Goal: Navigation & Orientation: Find specific page/section

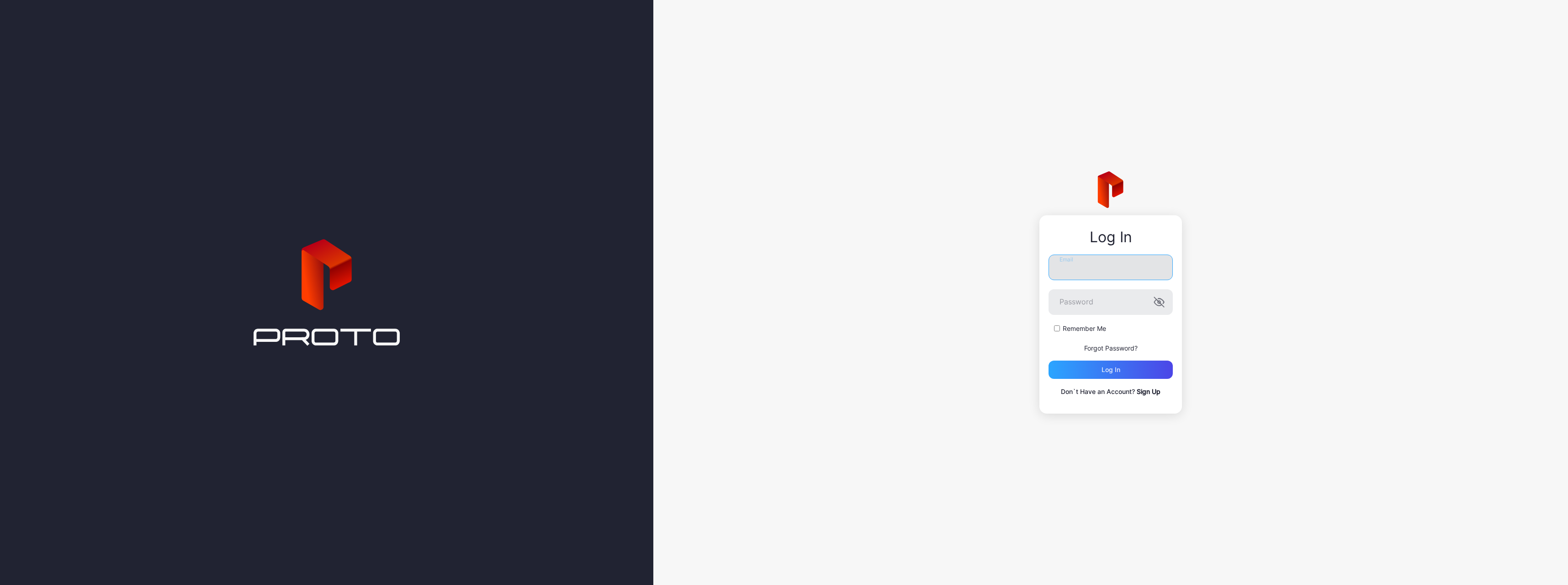
click at [1066, 275] on input "Email" at bounding box center [1111, 267] width 124 height 26
type input "**********"
click at [1049, 360] on button "Log in" at bounding box center [1111, 370] width 124 height 18
click at [1080, 268] on input "Email" at bounding box center [1111, 267] width 124 height 26
type input "**********"
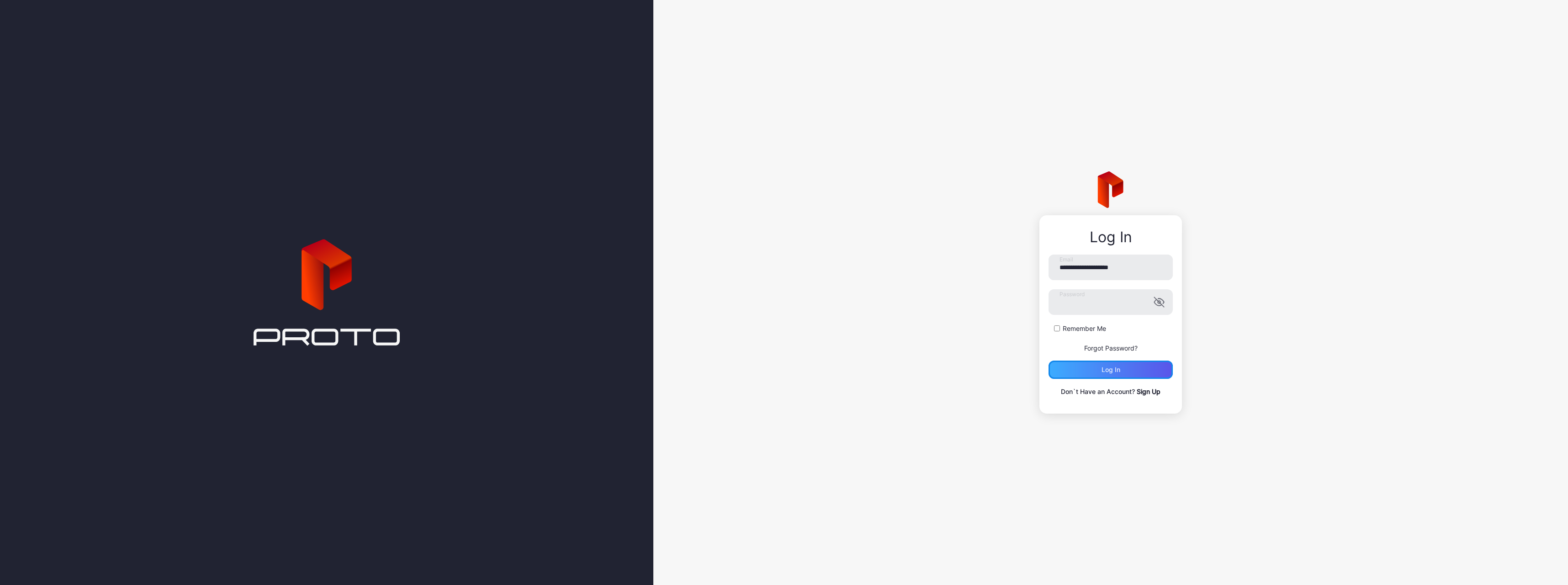
click at [1116, 368] on div "Log in" at bounding box center [1111, 370] width 19 height 7
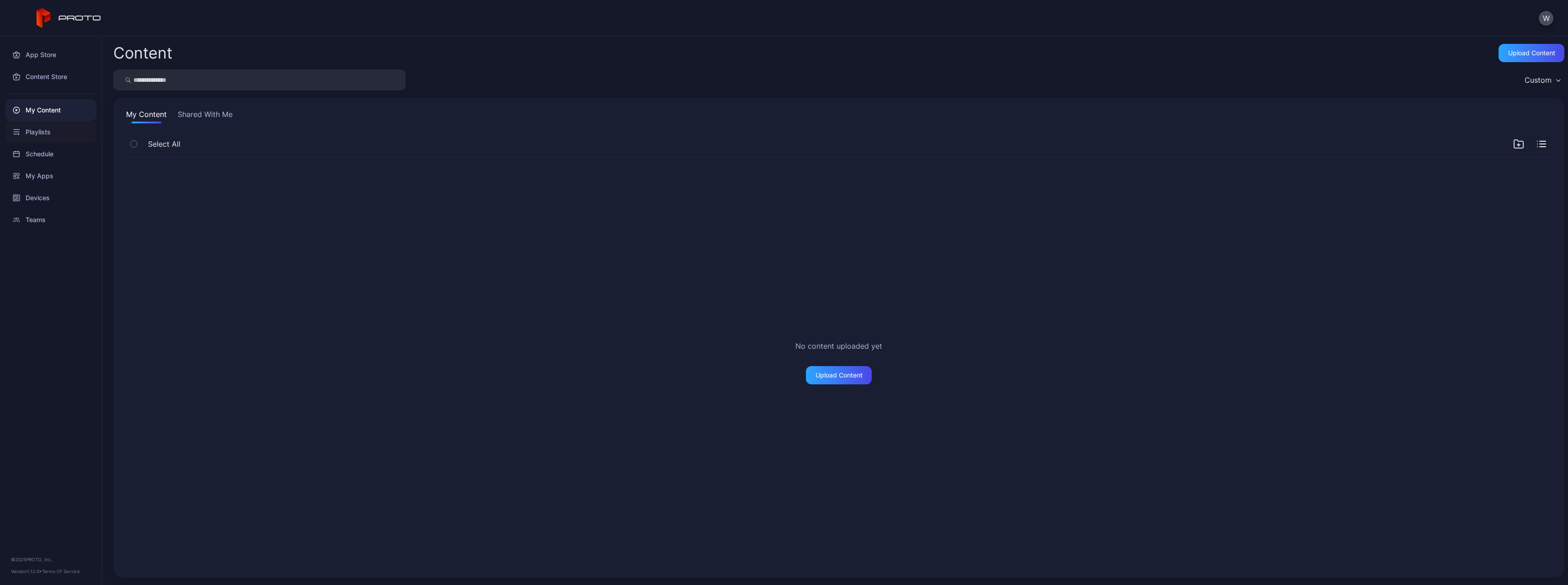
click at [41, 135] on div "Playlists" at bounding box center [51, 132] width 91 height 22
click at [51, 56] on div "App Store" at bounding box center [51, 55] width 91 height 22
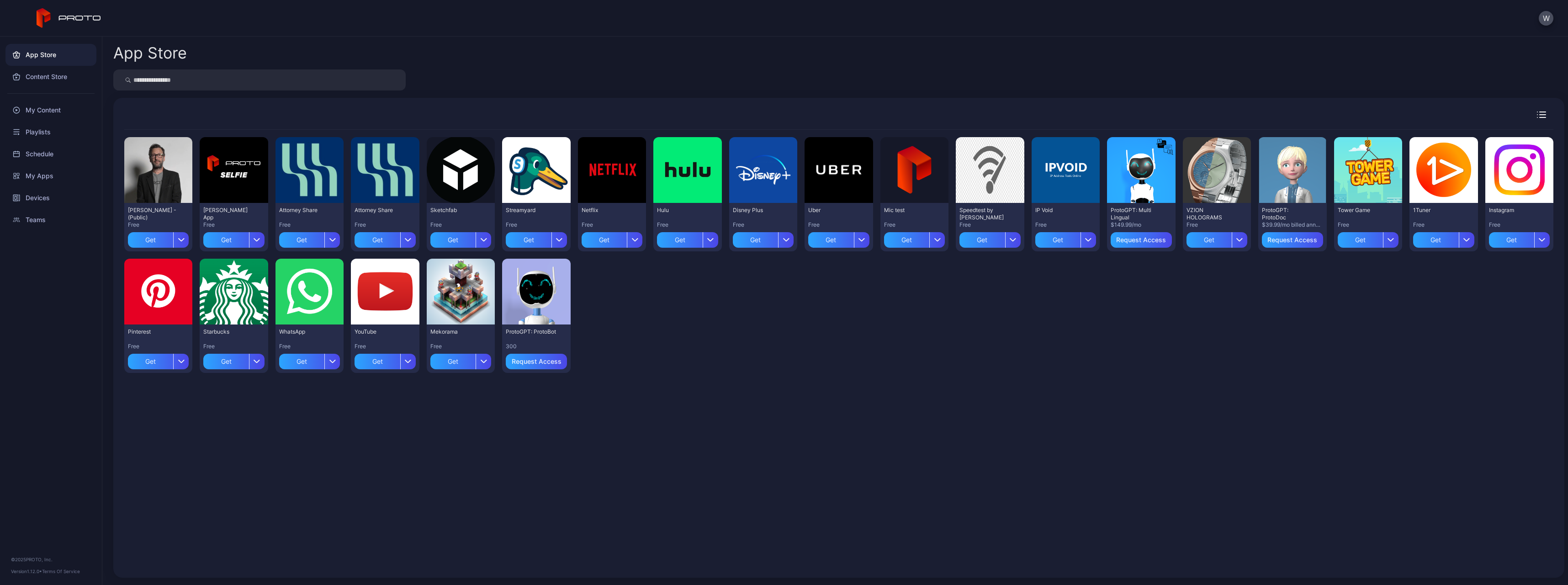
click at [282, 79] on input "search" at bounding box center [259, 80] width 292 height 21
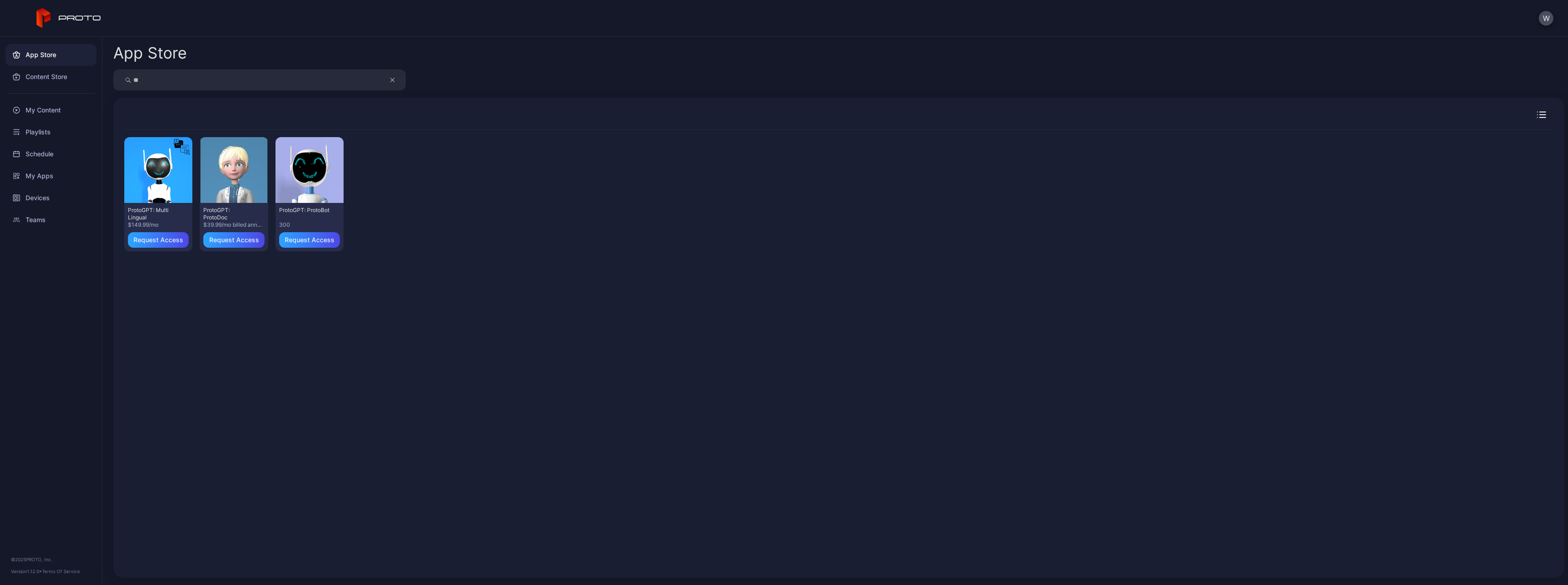
type input "*"
click at [46, 61] on div "App Store" at bounding box center [51, 55] width 91 height 22
click at [159, 85] on input "search" at bounding box center [259, 80] width 292 height 21
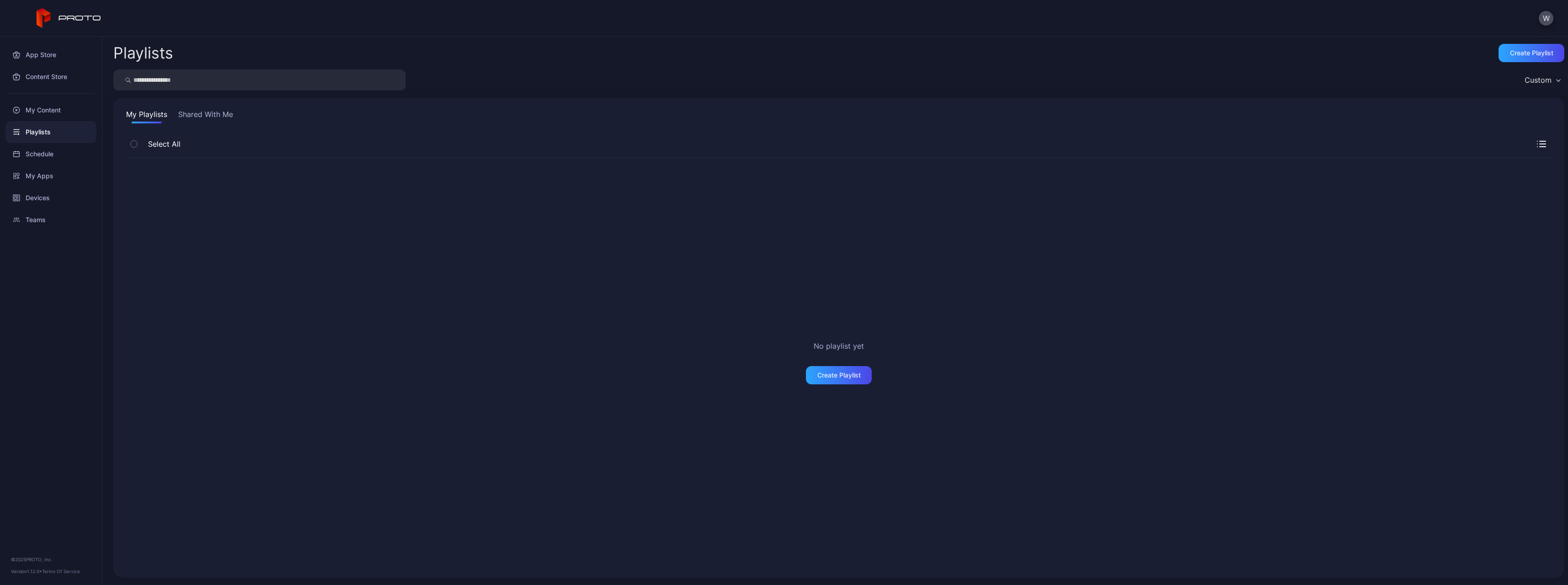
click at [184, 113] on button "Shared With Me" at bounding box center [206, 116] width 58 height 15
click at [34, 52] on div "App Store" at bounding box center [51, 55] width 91 height 22
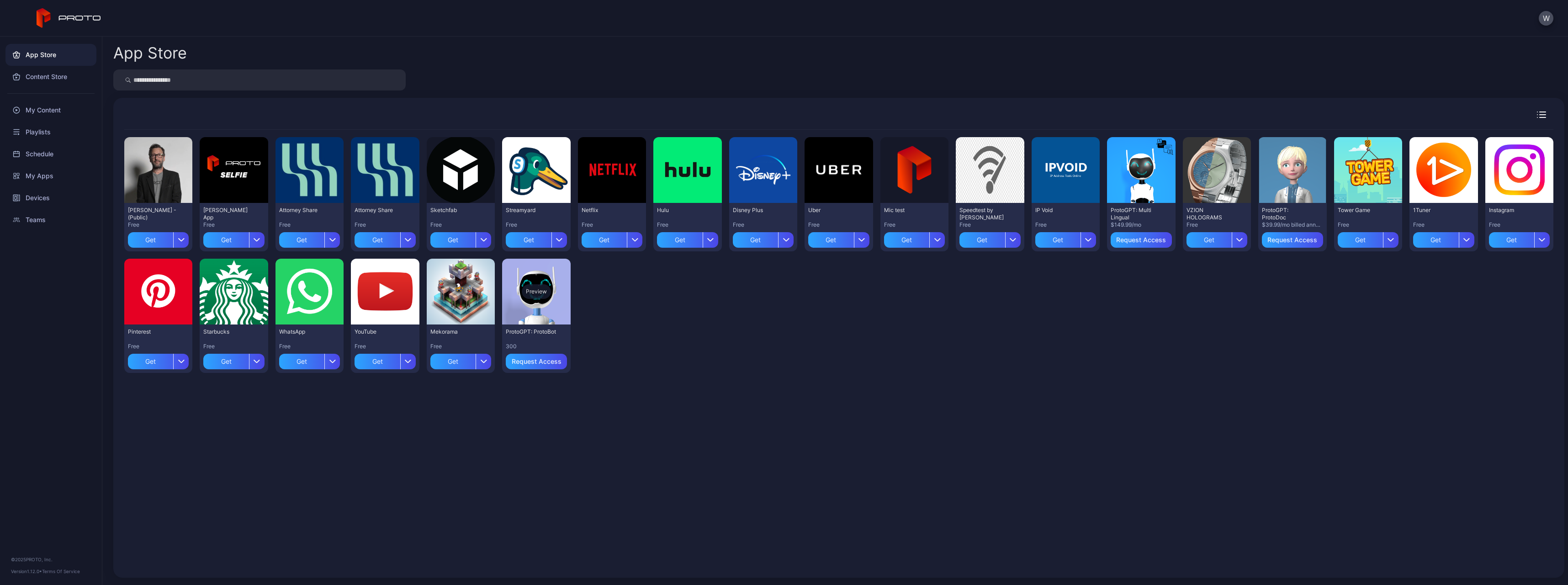
click at [537, 291] on div "Preview" at bounding box center [536, 292] width 29 height 15
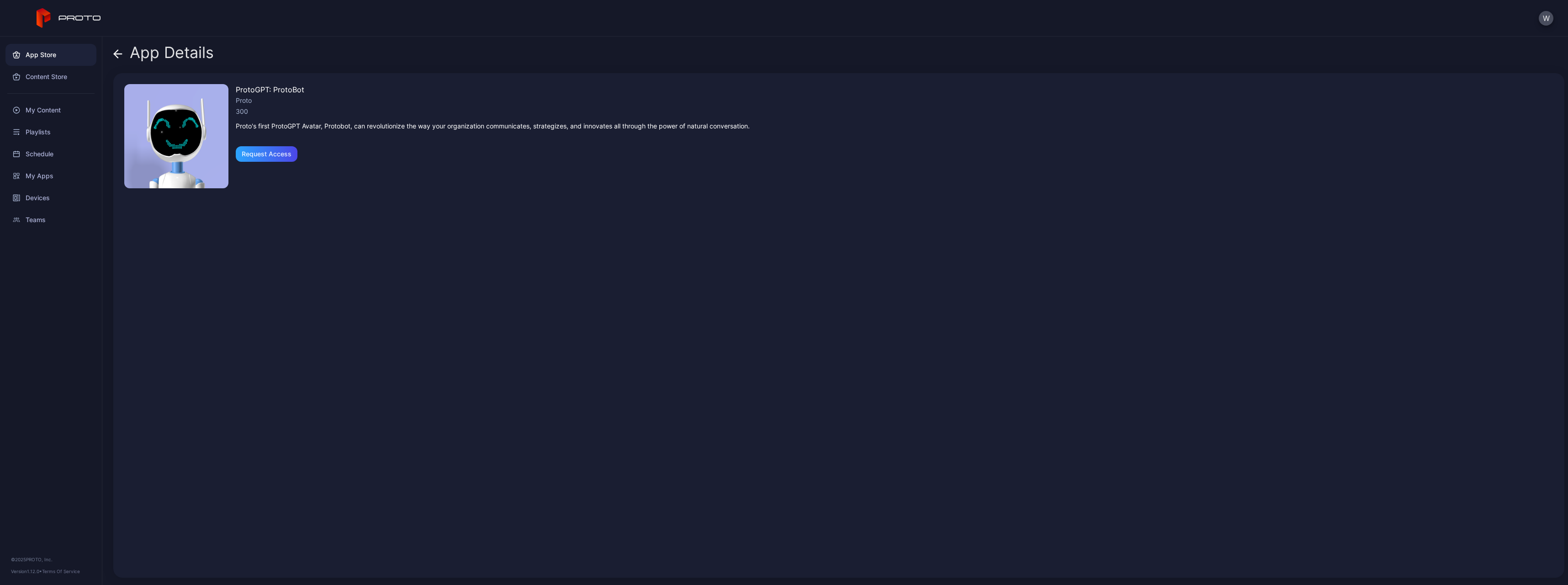
click at [243, 111] on div "300" at bounding box center [492, 111] width 514 height 11
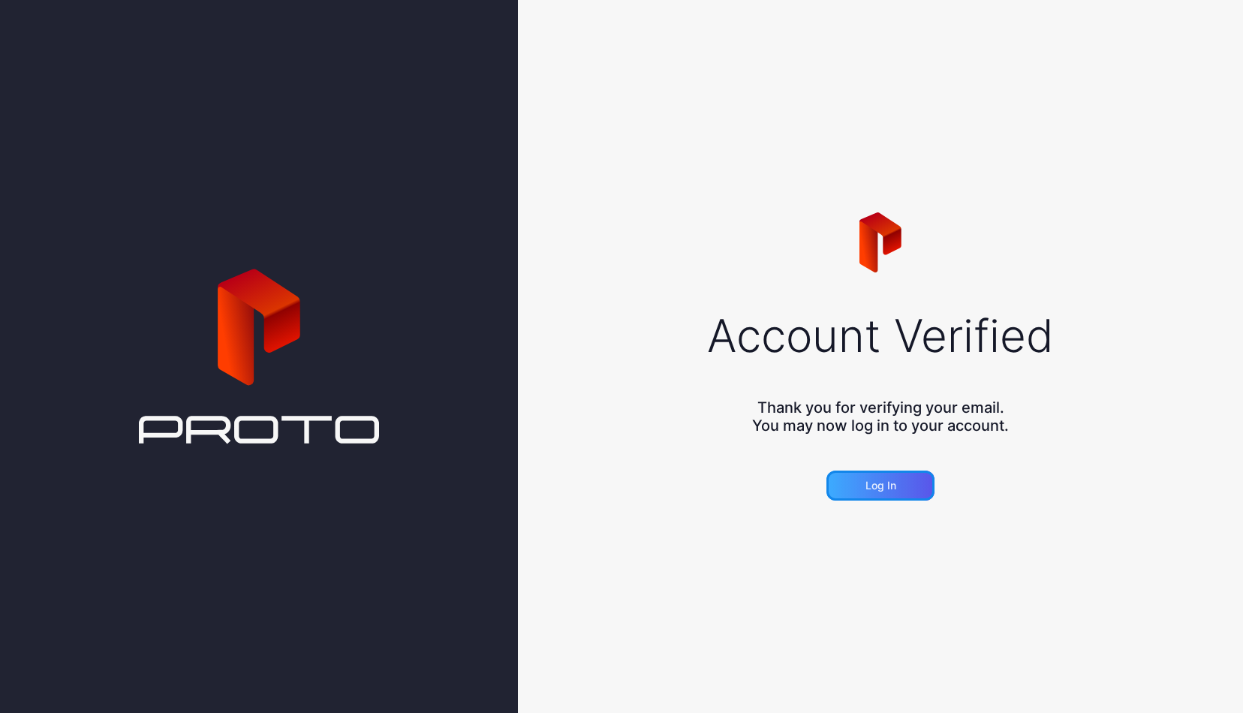
click at [930, 483] on div "Log in" at bounding box center [880, 486] width 108 height 30
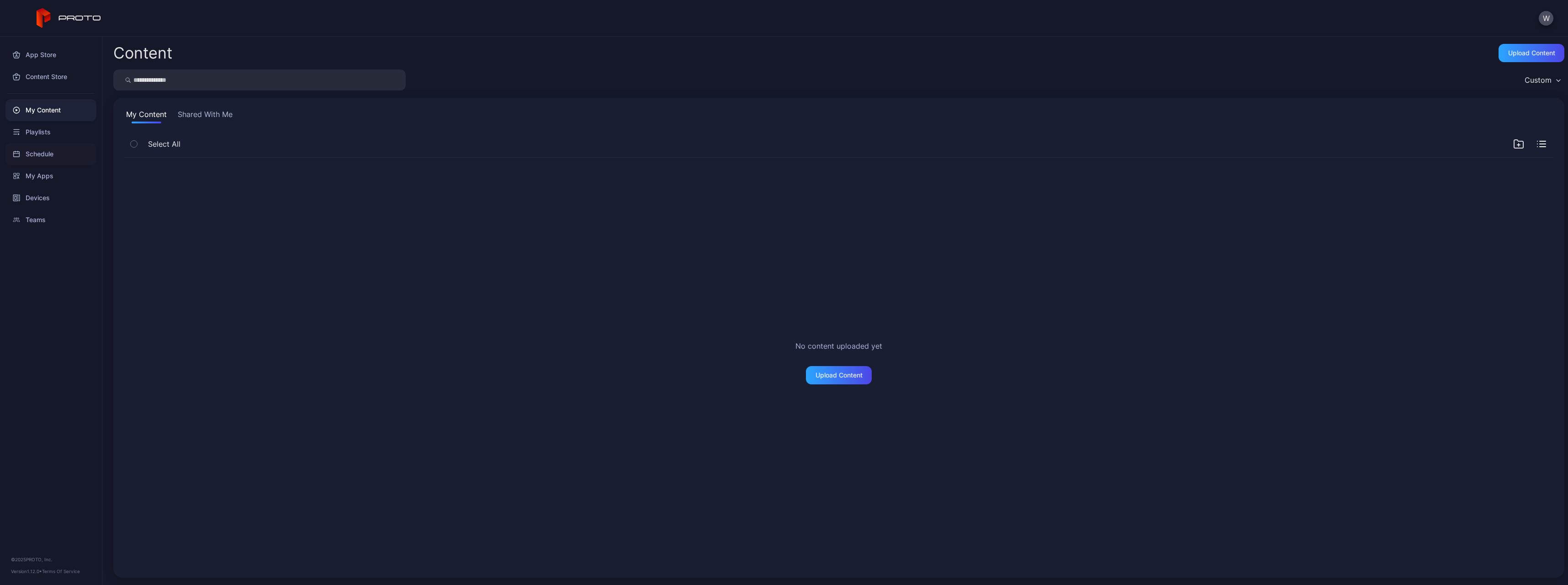
click at [51, 158] on div "Schedule" at bounding box center [51, 154] width 91 height 22
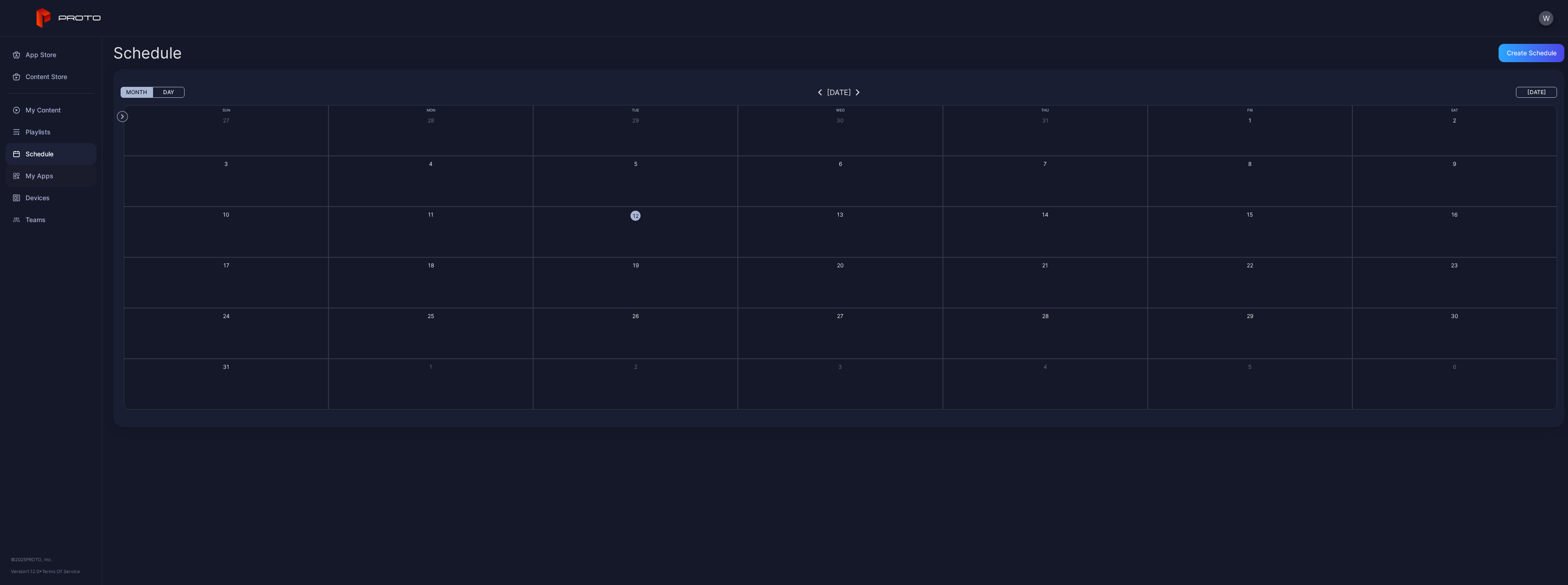
click at [42, 172] on div "My Apps" at bounding box center [51, 176] width 91 height 22
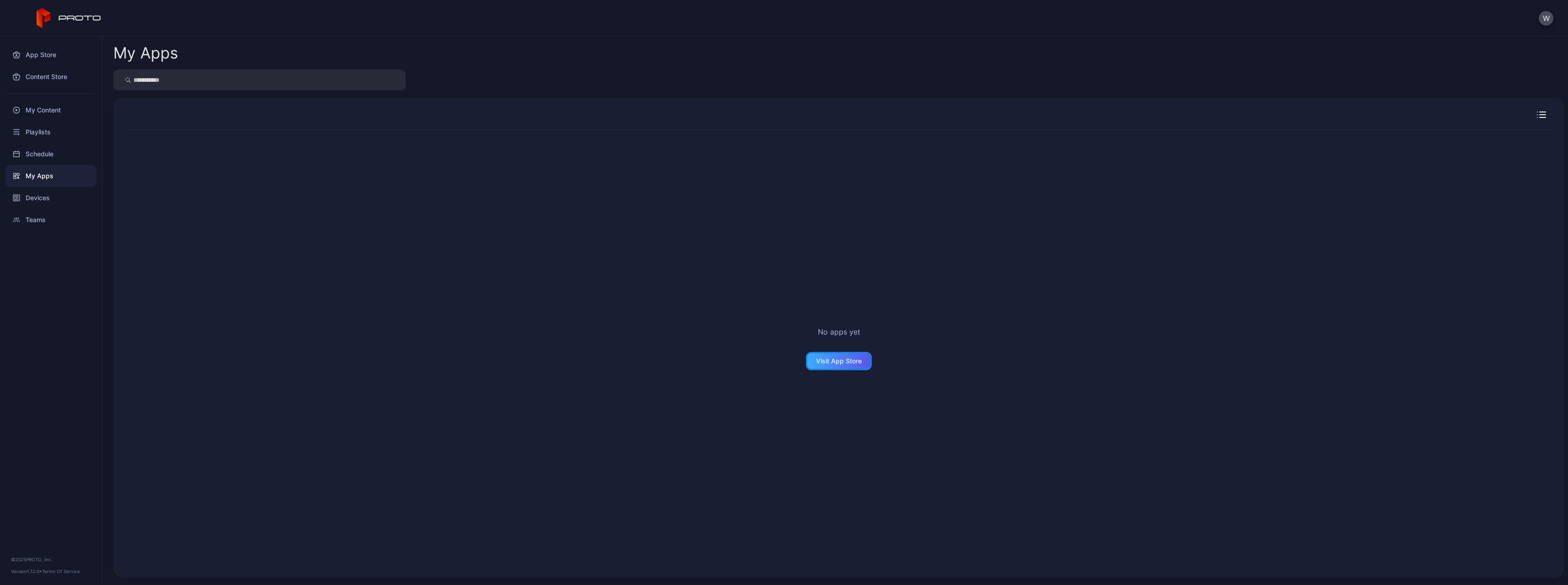
click at [820, 356] on div "Visit App Store" at bounding box center [839, 361] width 66 height 18
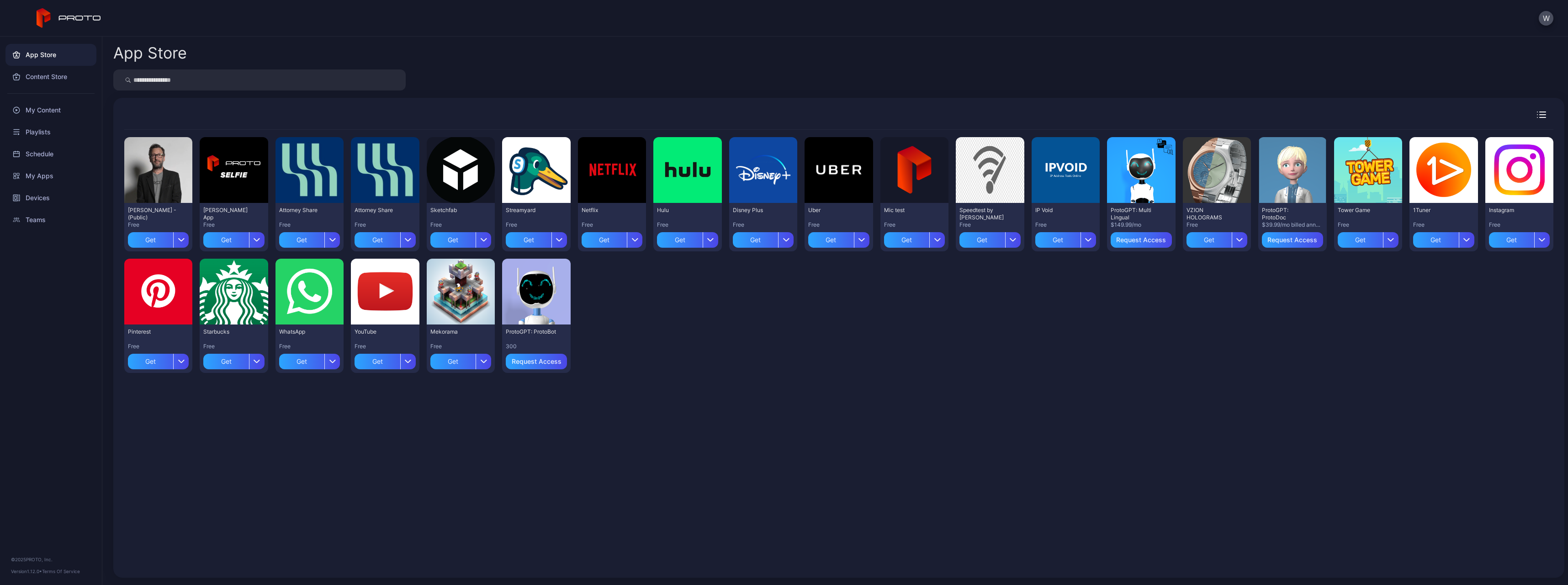
click at [1535, 114] on div at bounding box center [1522, 114] width 62 height 7
click at [1525, 114] on div at bounding box center [1522, 114] width 62 height 7
click at [1537, 114] on icon "button" at bounding box center [1541, 114] width 9 height 7
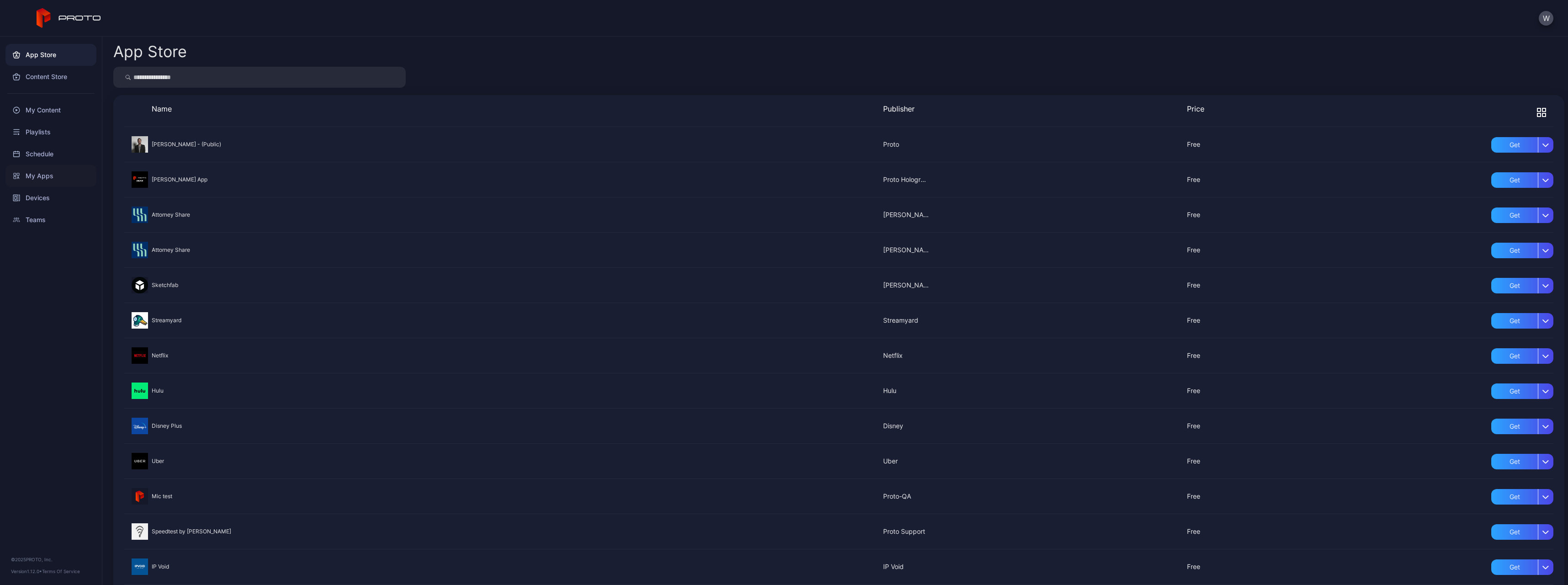
click at [35, 177] on div "My Apps" at bounding box center [51, 176] width 91 height 22
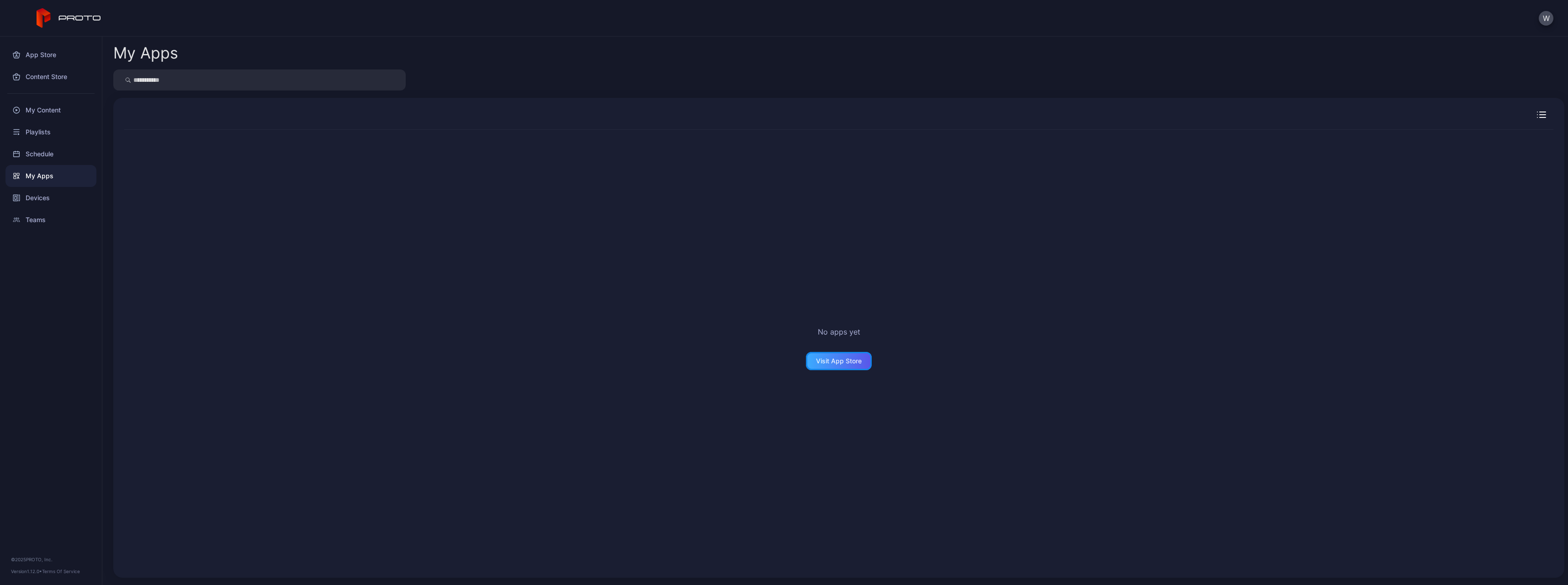
click at [852, 365] on div "Visit App Store" at bounding box center [839, 361] width 66 height 18
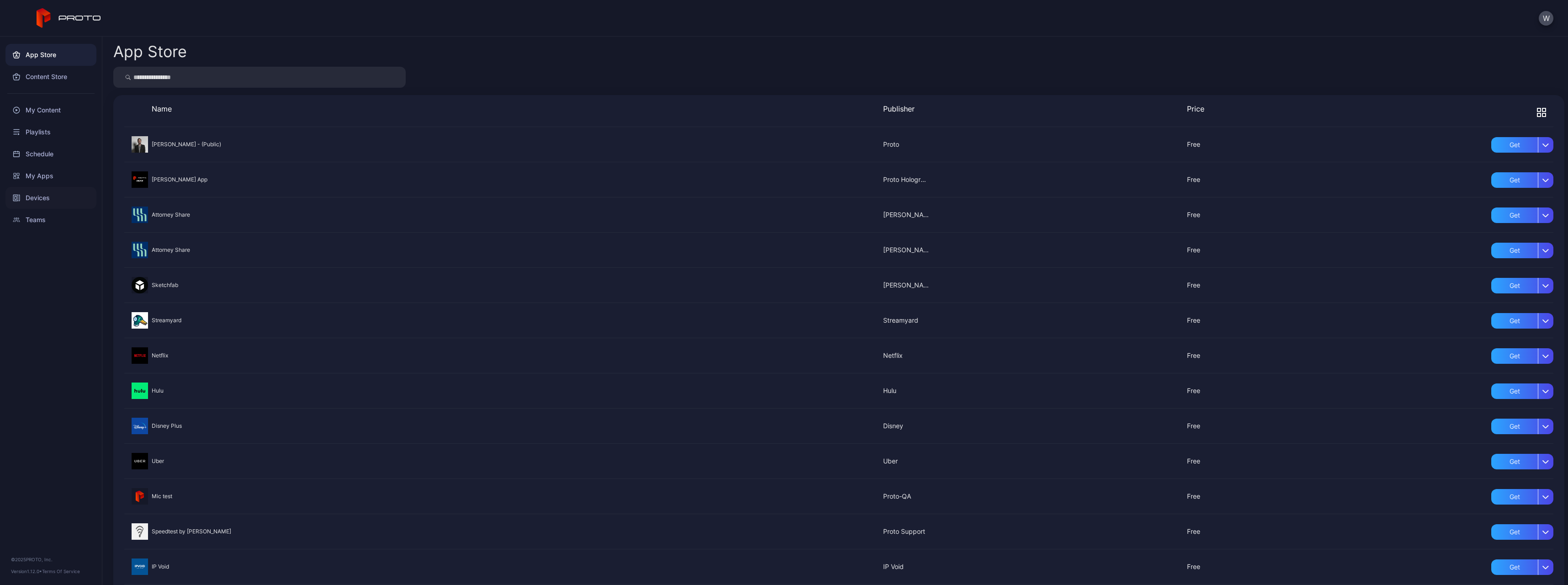
click at [34, 199] on div "Devices" at bounding box center [51, 198] width 91 height 22
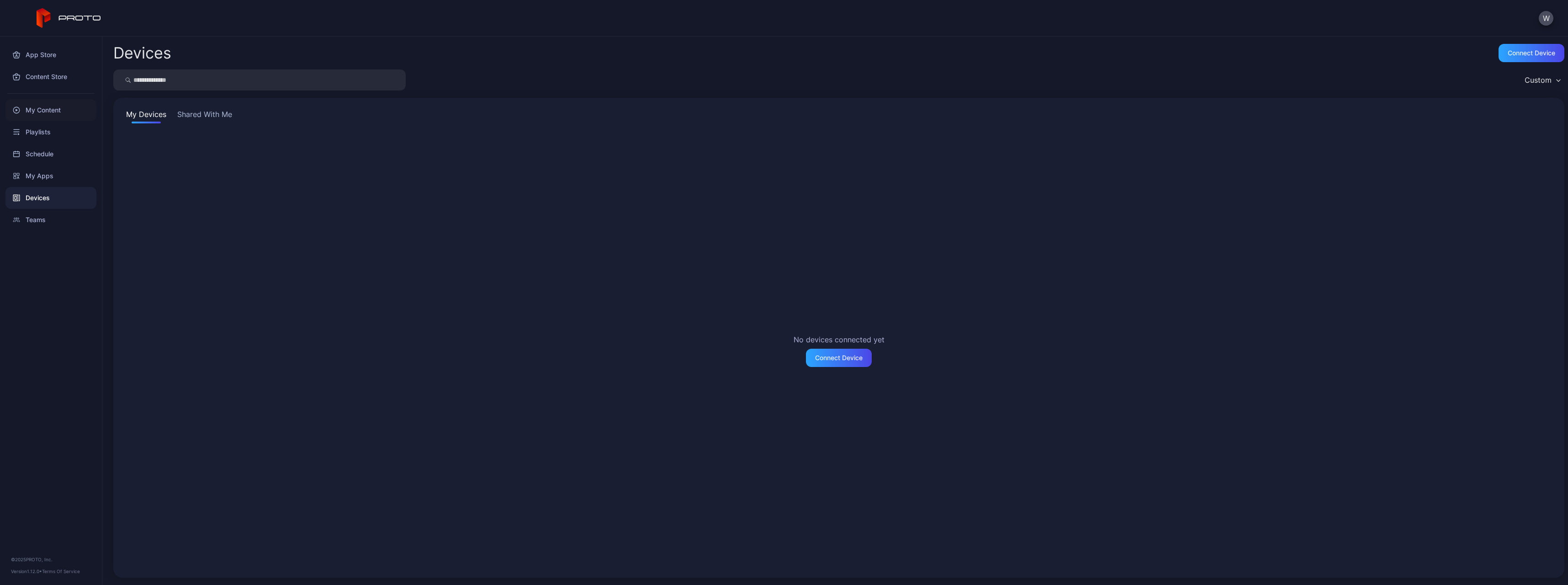
click at [46, 111] on div "My Content" at bounding box center [51, 110] width 91 height 22
click at [826, 383] on div "Upload Content" at bounding box center [839, 375] width 66 height 18
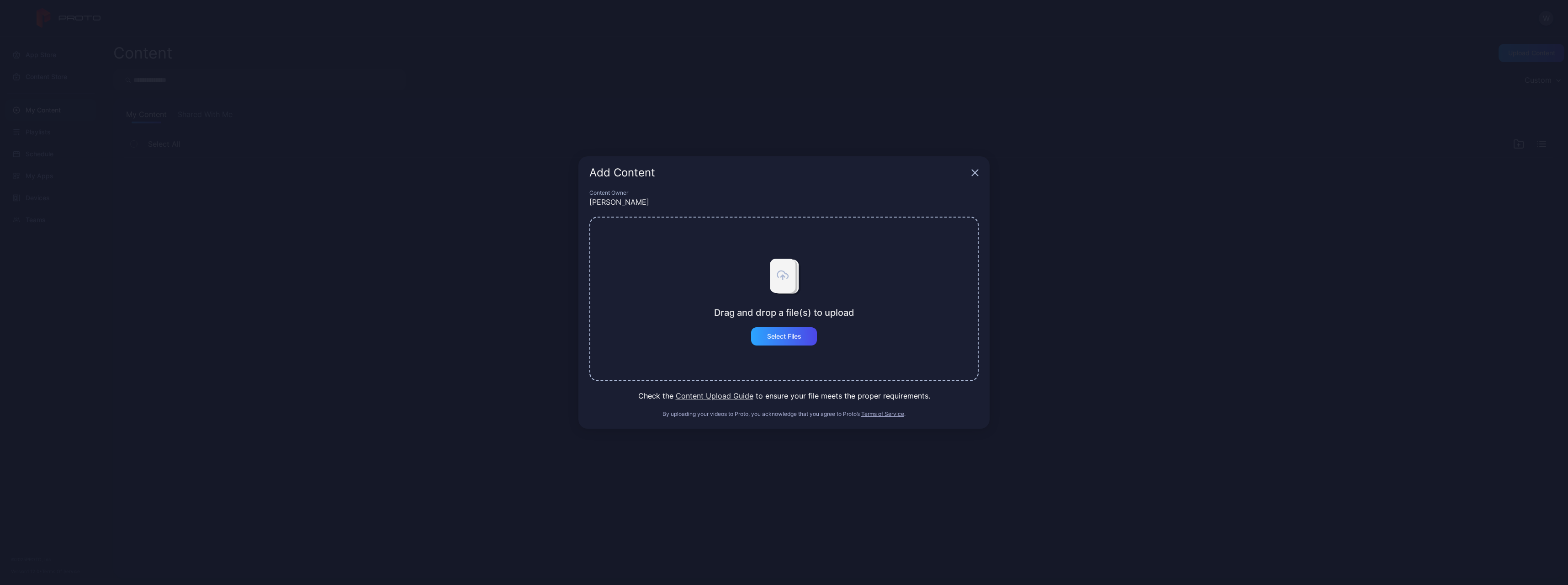
click at [975, 172] on icon "button" at bounding box center [975, 173] width 6 height 6
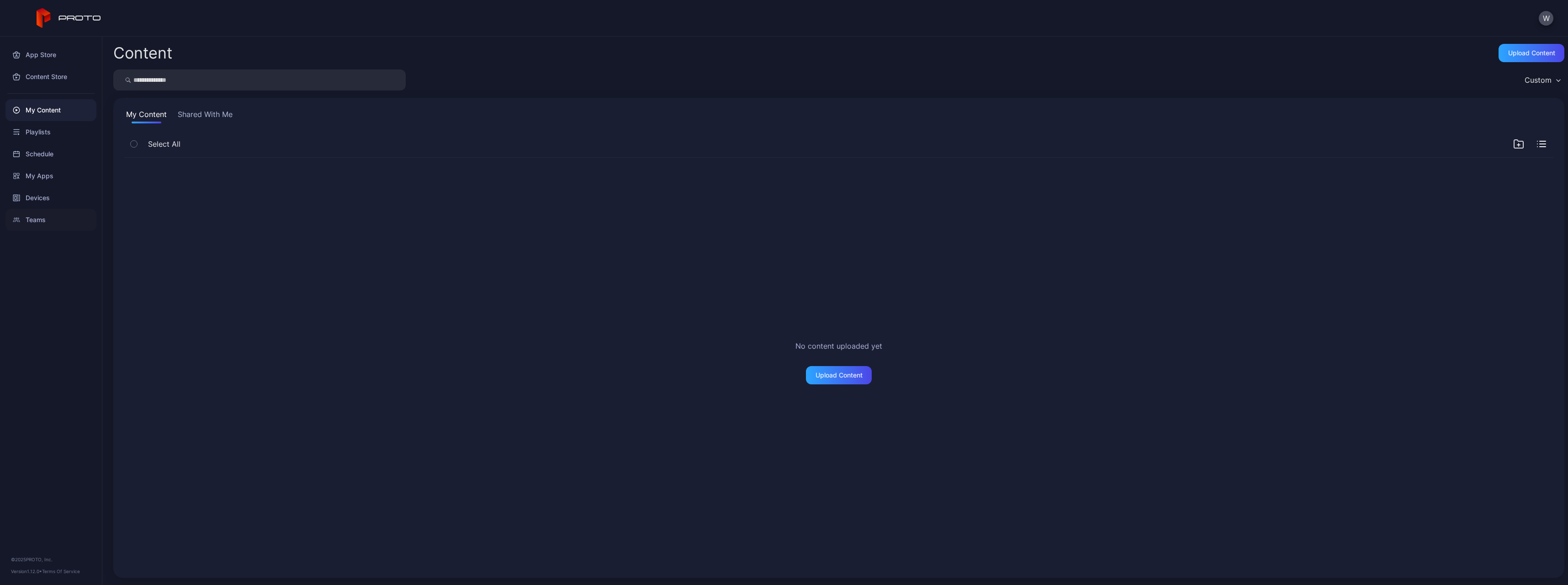
click at [32, 219] on div "Teams" at bounding box center [51, 220] width 91 height 22
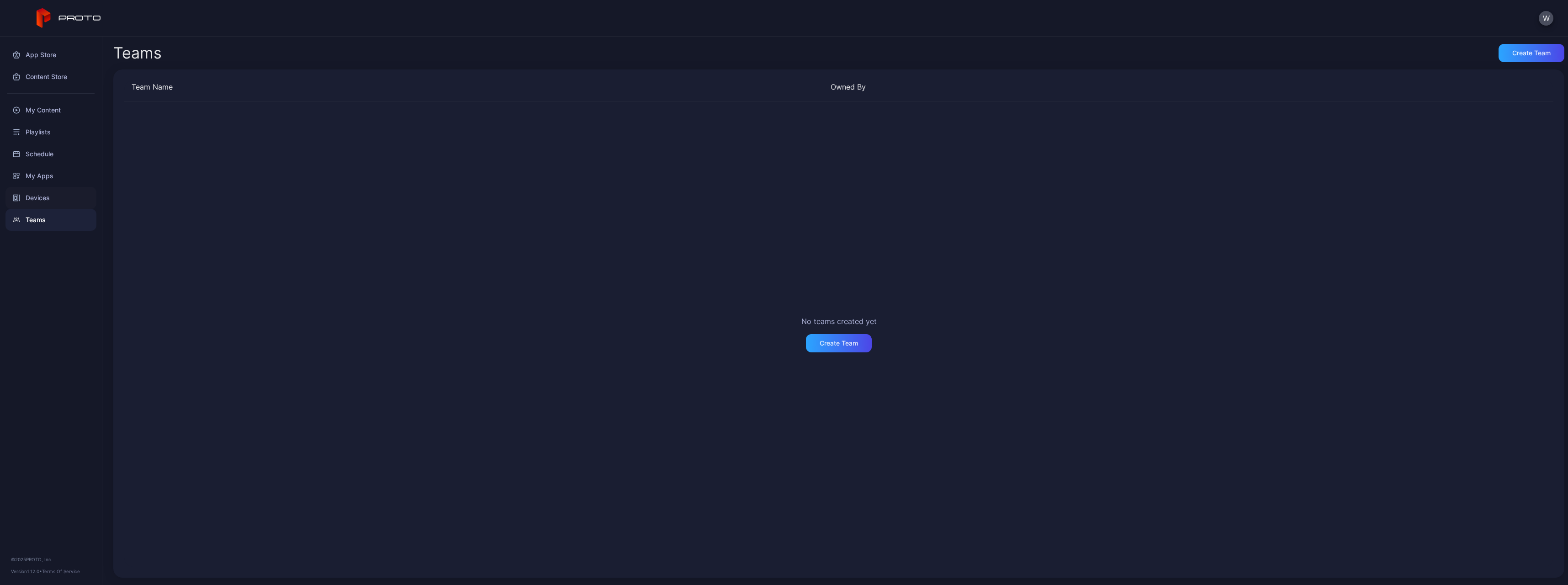
click at [32, 203] on div "Devices" at bounding box center [51, 198] width 91 height 22
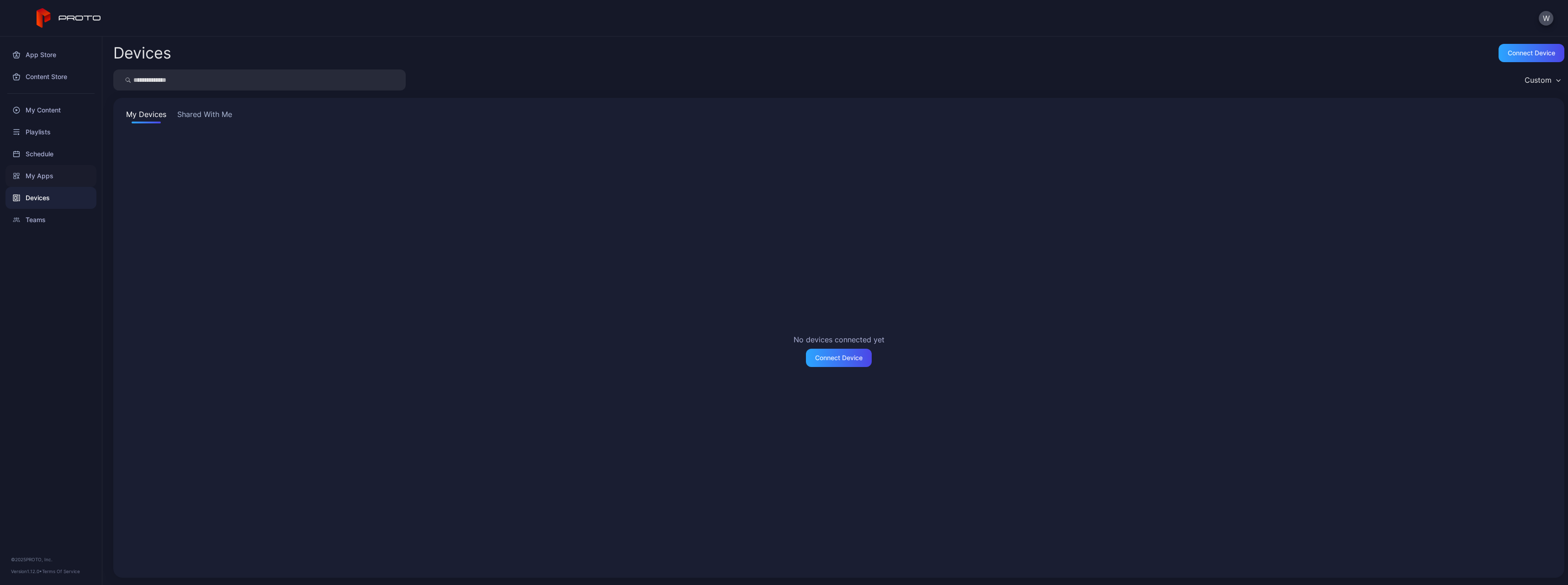
click at [39, 178] on div "My Apps" at bounding box center [51, 176] width 91 height 22
